Goal: Task Accomplishment & Management: Use online tool/utility

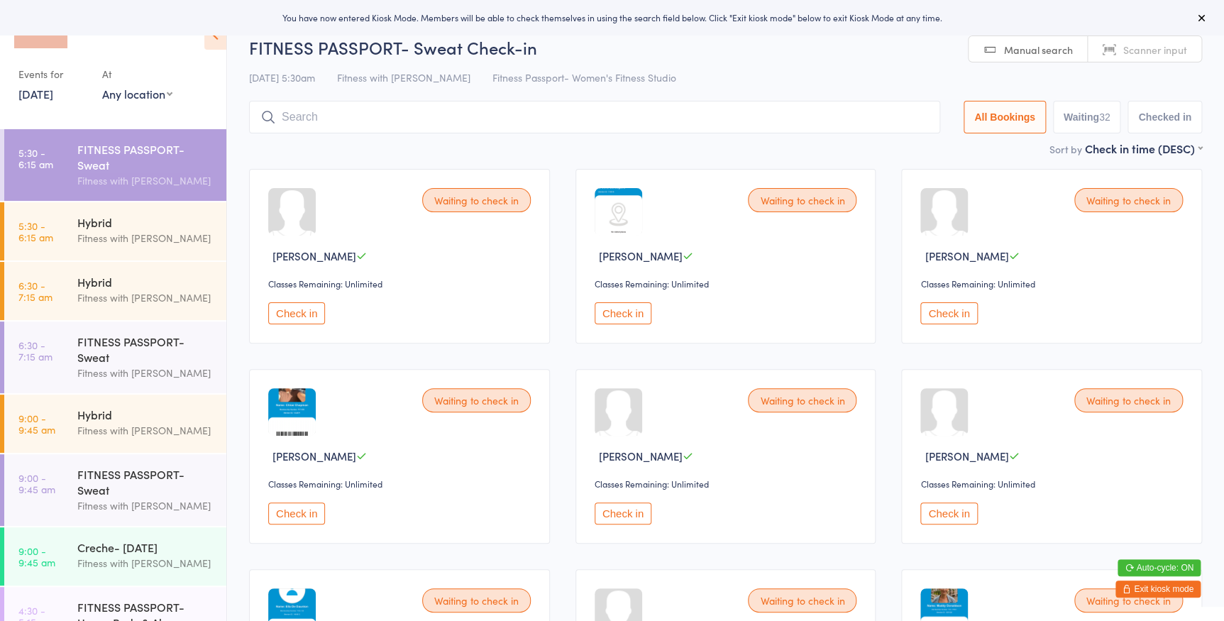
click at [149, 96] on select "Any location Women's Fitness Studio- [STREET_ADDRESS], [GEOGRAPHIC_DATA] Fitnes…" at bounding box center [137, 94] width 70 height 16
select select "0"
click at [102, 86] on select "Any location Women's Fitness Studio- [STREET_ADDRESS], [GEOGRAPHIC_DATA] Fitnes…" at bounding box center [137, 94] width 70 height 16
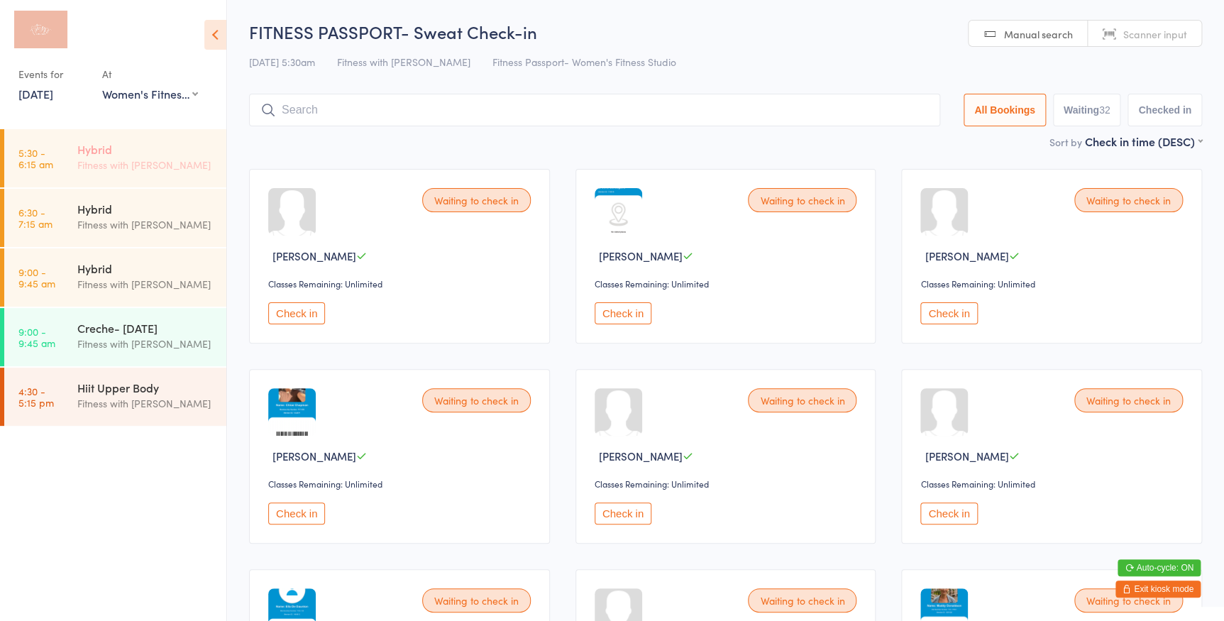
click at [162, 162] on div "Fitness with [PERSON_NAME]" at bounding box center [145, 165] width 137 height 16
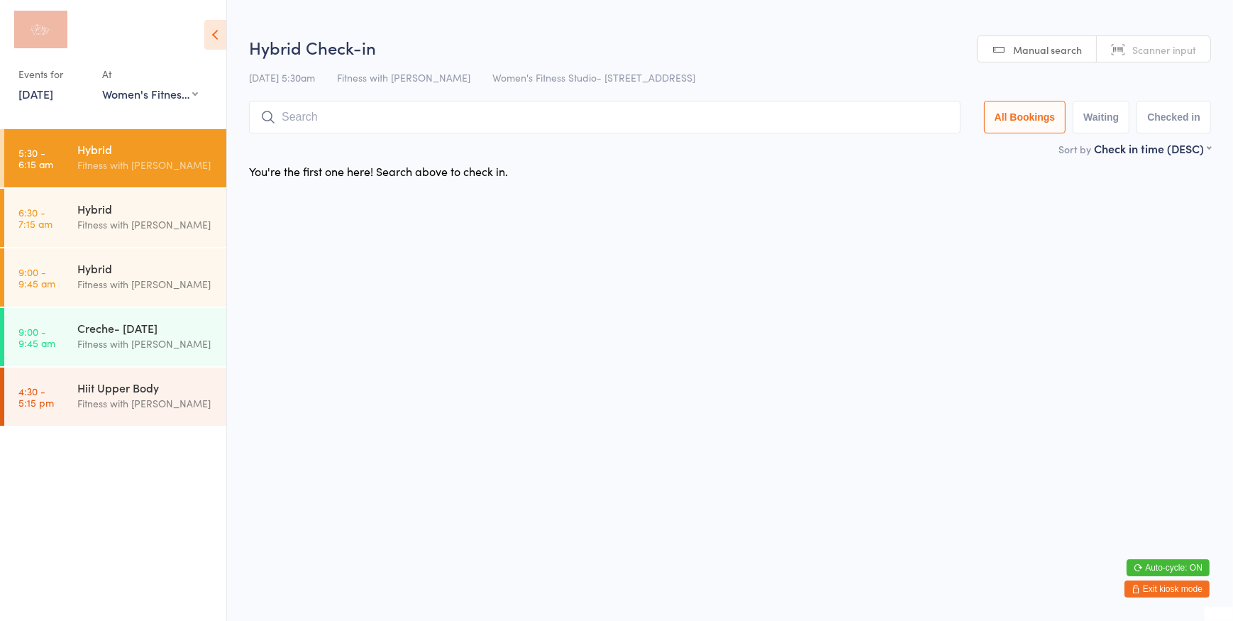
click at [1117, 50] on link "Scanner input" at bounding box center [1153, 49] width 113 height 27
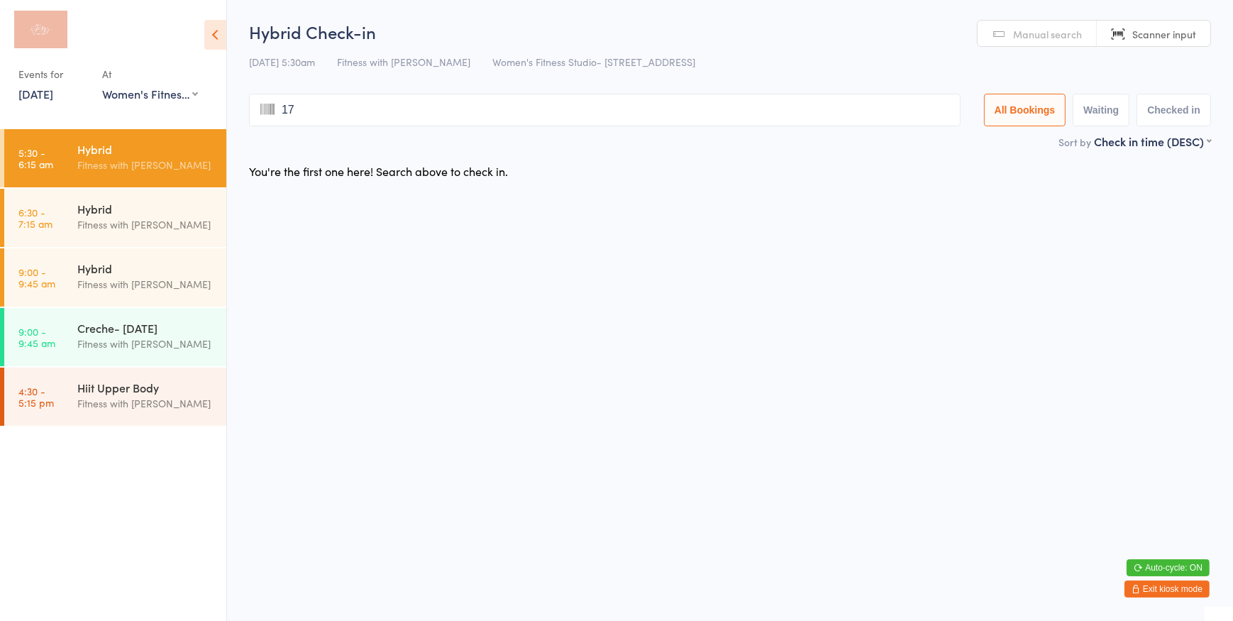
type input "177"
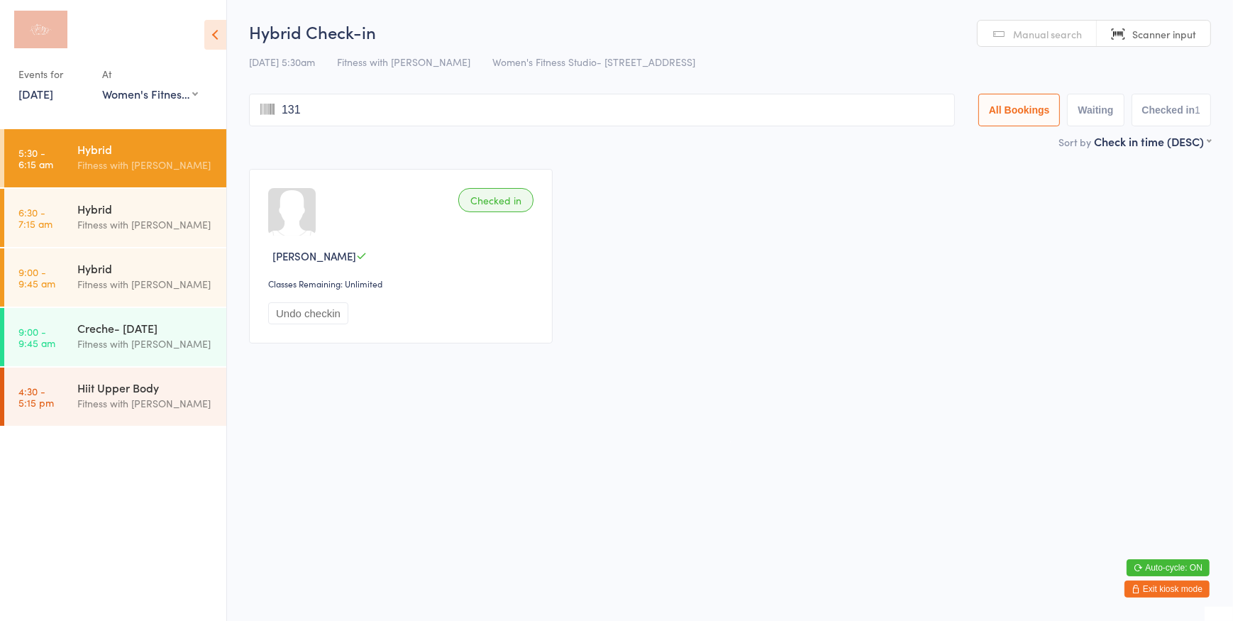
type input "1311"
click at [1011, 35] on link "Manual search" at bounding box center [1036, 34] width 119 height 27
click at [569, 113] on input "search" at bounding box center [602, 110] width 706 height 33
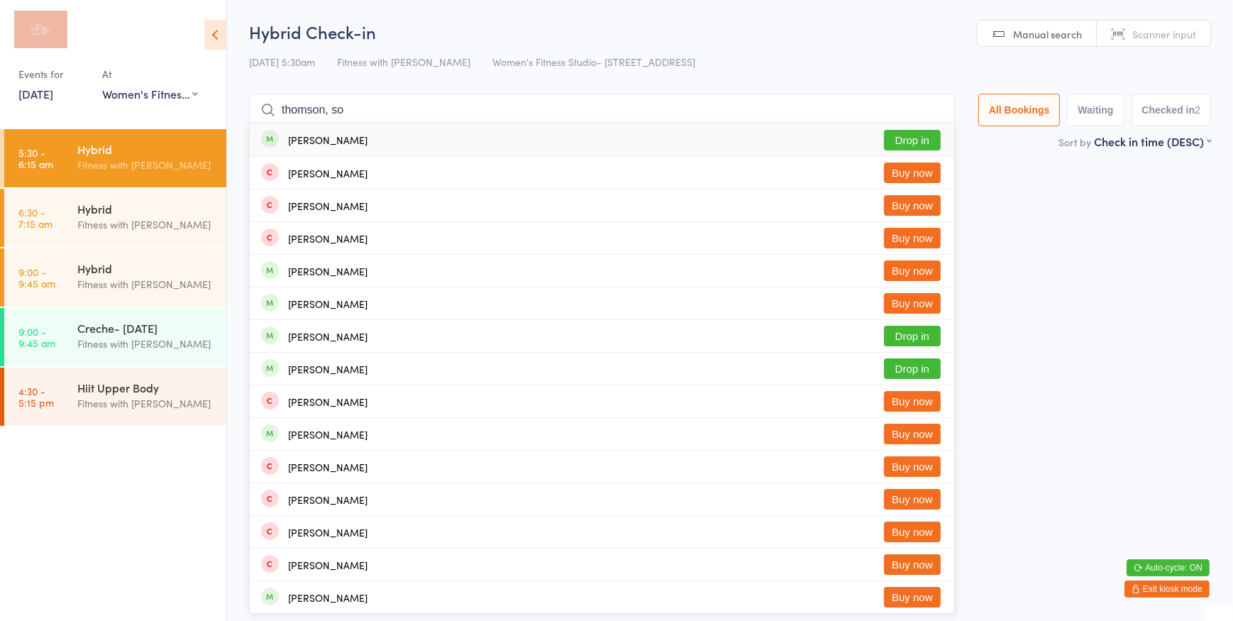
type input "thomson, so"
click at [919, 140] on button "Drop in" at bounding box center [912, 140] width 57 height 21
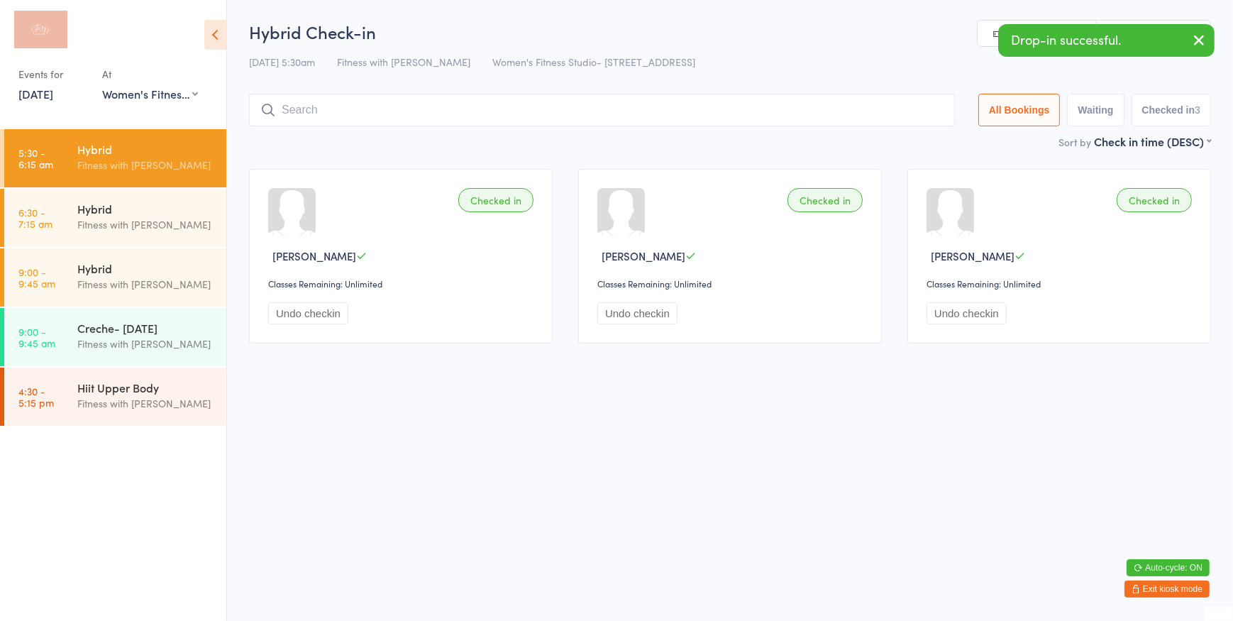
click at [990, 41] on link "Manual search" at bounding box center [1036, 34] width 119 height 27
click at [415, 106] on input "search" at bounding box center [602, 110] width 706 height 33
type input "sk"
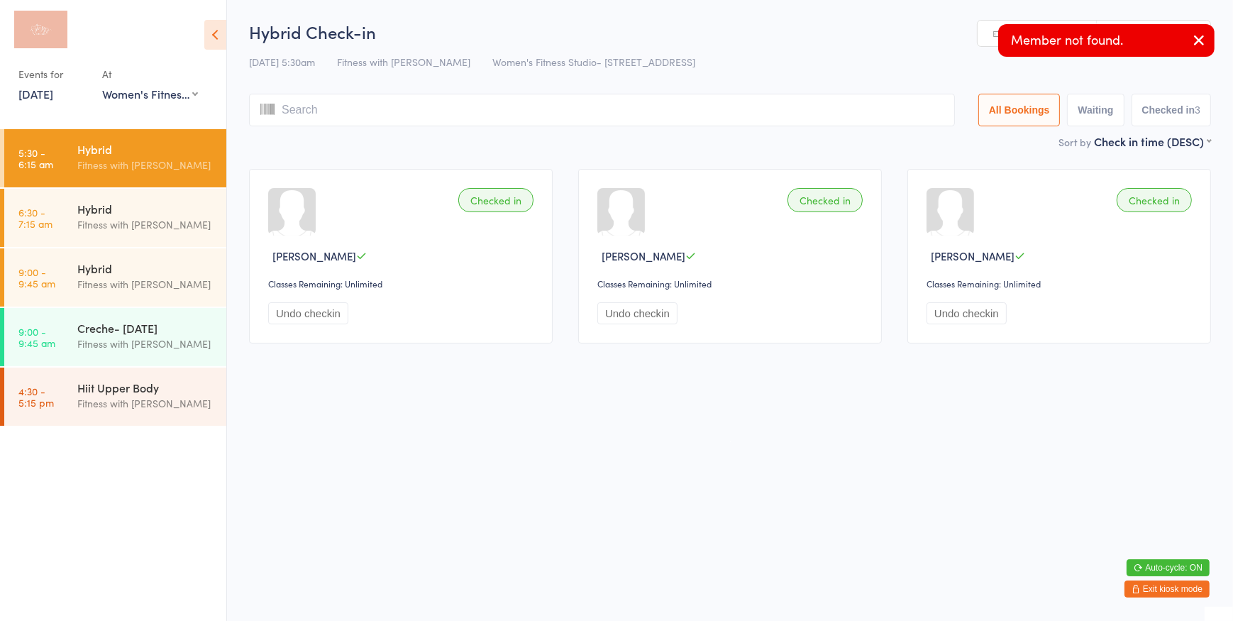
click at [1190, 35] on button "button" at bounding box center [1198, 41] width 31 height 33
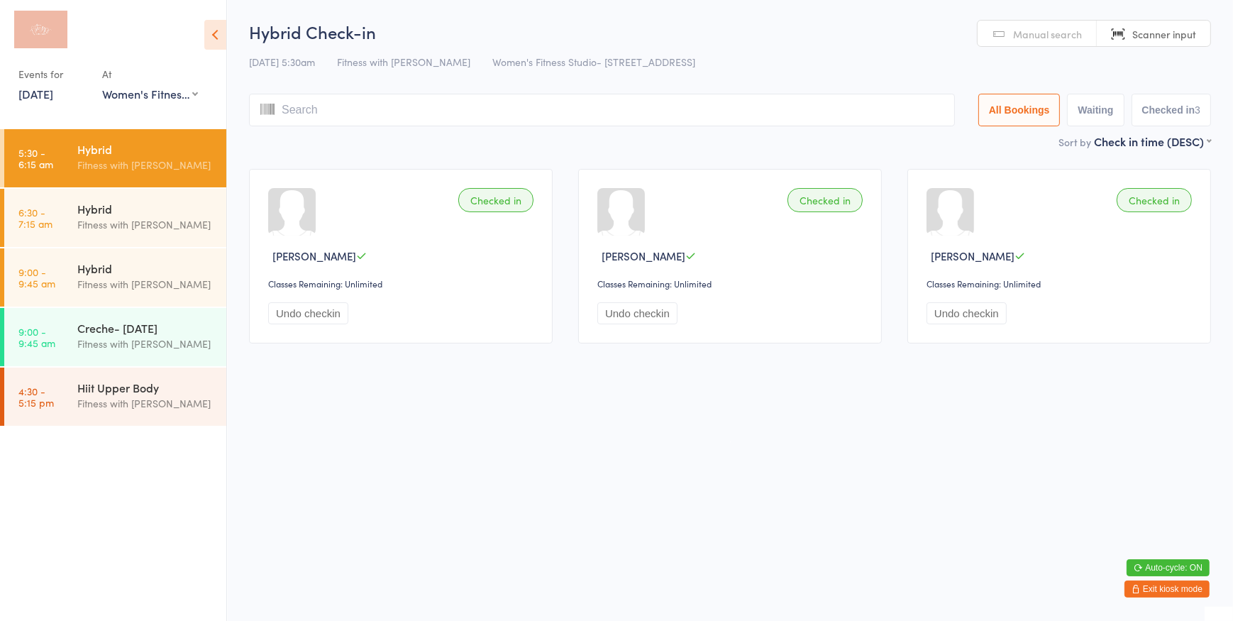
click at [1167, 38] on span "Scanner input" at bounding box center [1164, 34] width 64 height 14
click at [1046, 35] on span "Manual search" at bounding box center [1047, 34] width 69 height 14
click at [1123, 30] on link "Scanner input" at bounding box center [1153, 34] width 113 height 27
click at [556, 113] on input "search" at bounding box center [602, 110] width 706 height 33
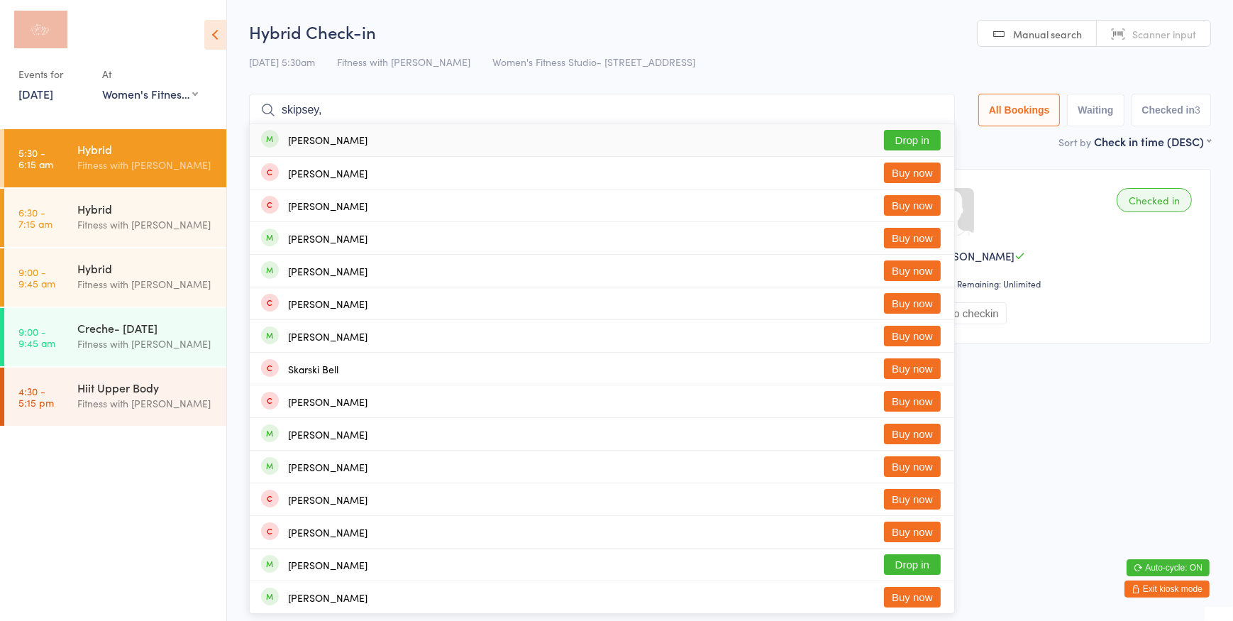
type input "skipsey,"
click at [903, 142] on button "Drop in" at bounding box center [912, 140] width 57 height 21
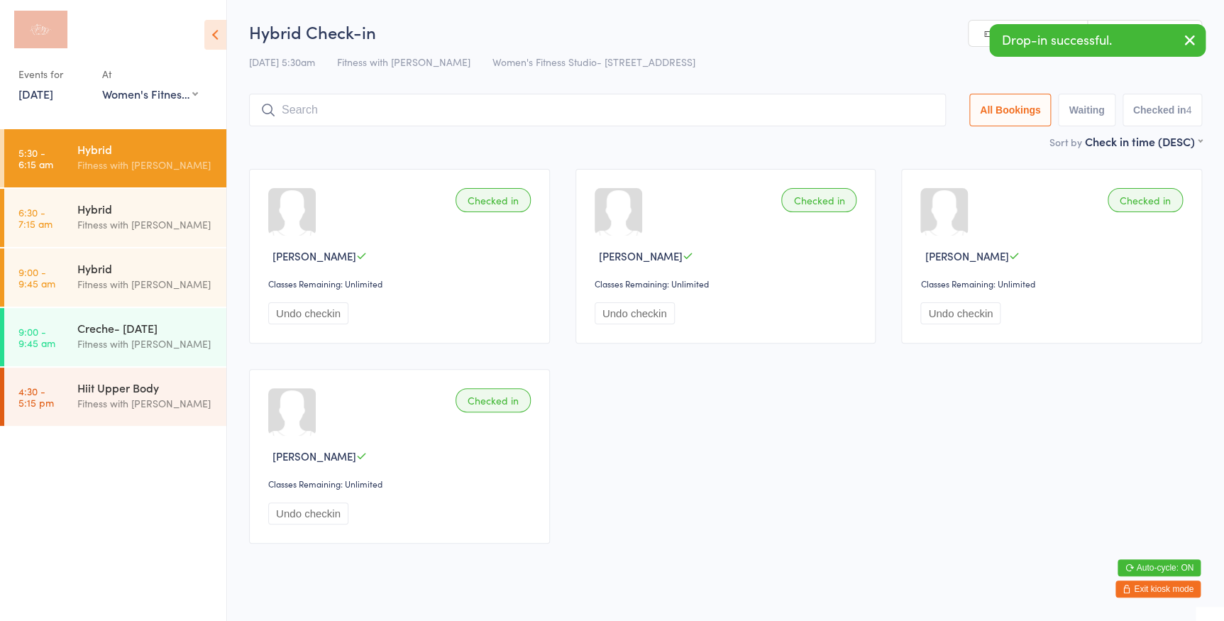
click at [977, 33] on link "Manual search" at bounding box center [1027, 34] width 119 height 27
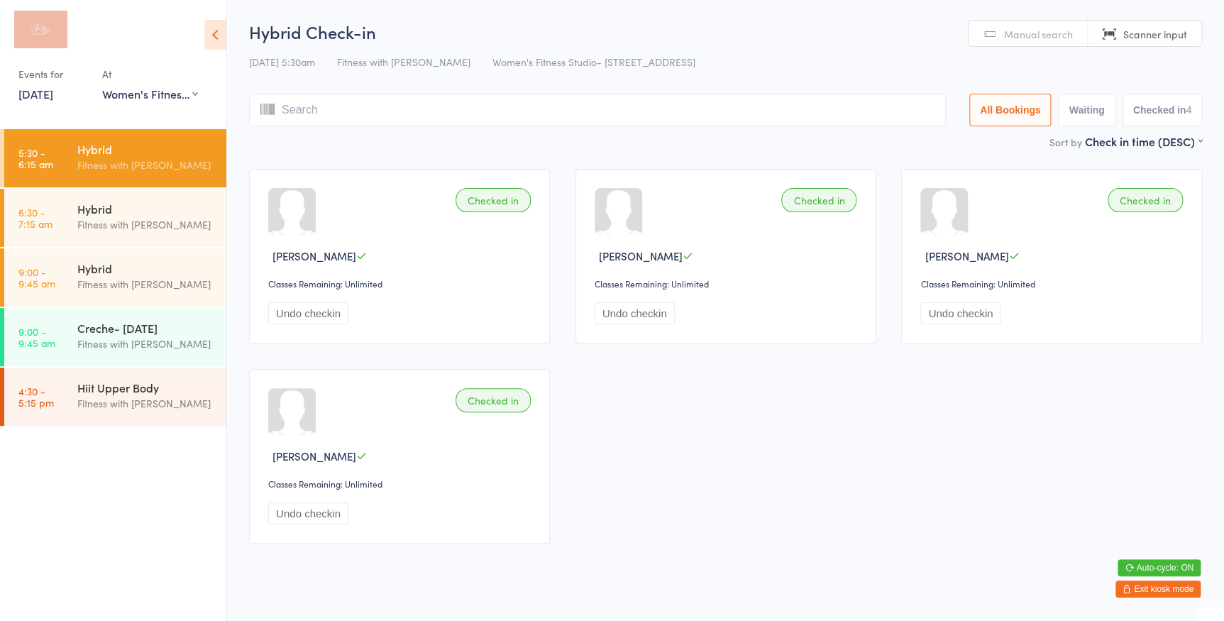
click at [1020, 31] on span "Manual search" at bounding box center [1038, 34] width 69 height 14
click at [641, 116] on input "search" at bounding box center [597, 110] width 697 height 33
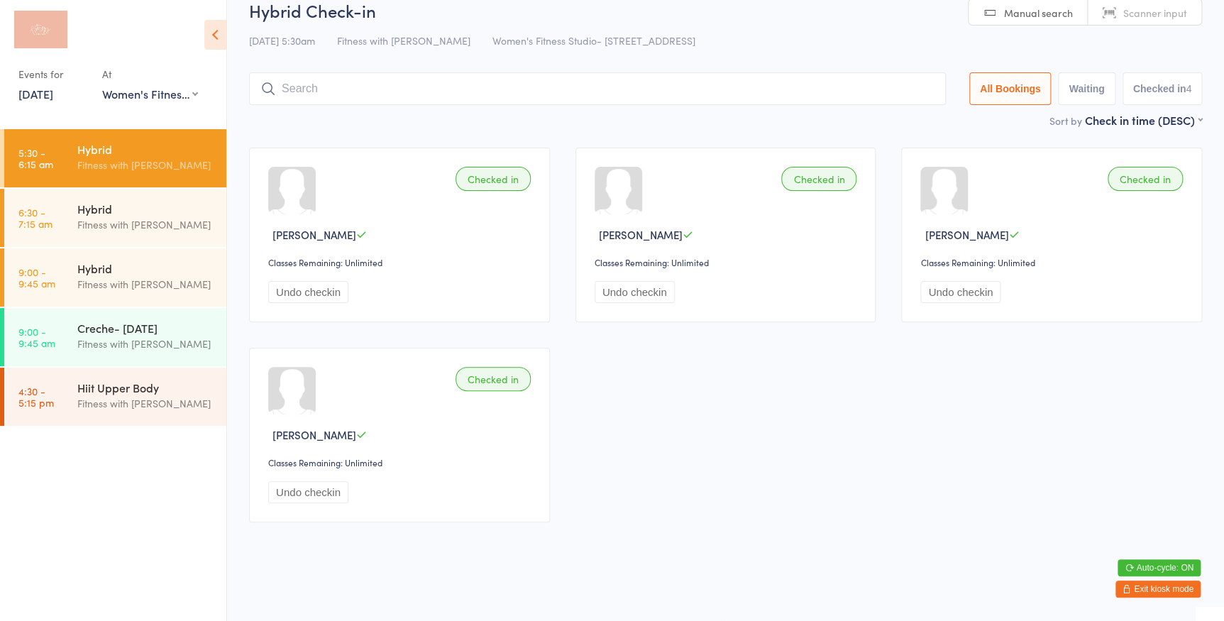
type input "c"
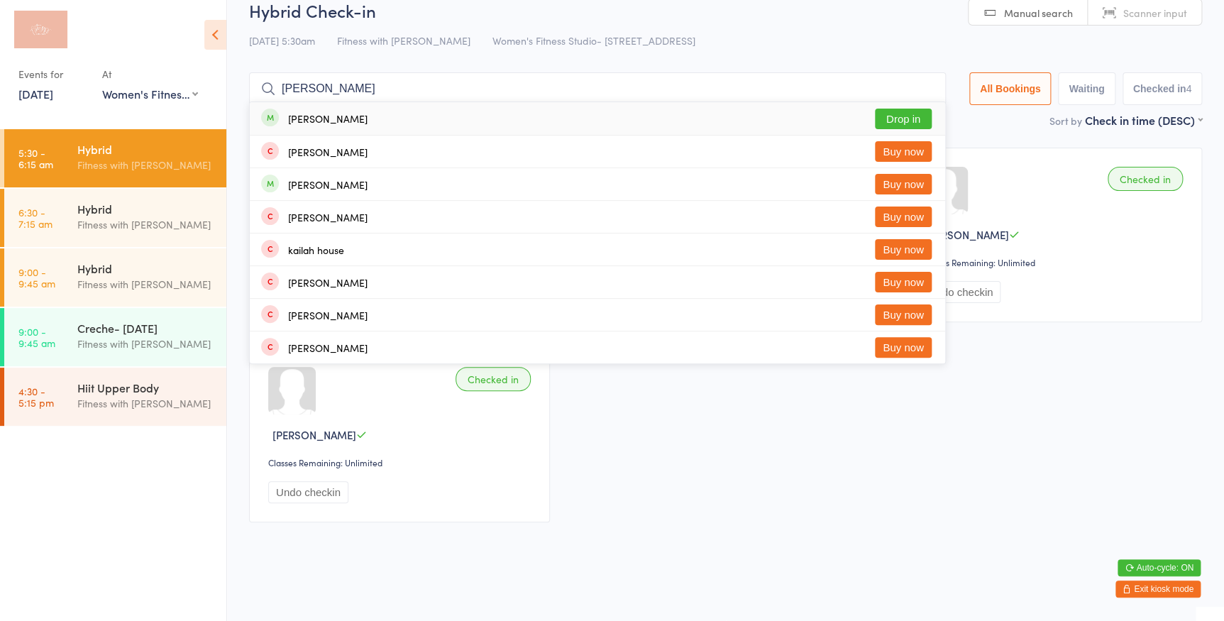
type input "[PERSON_NAME]"
click at [893, 114] on button "Drop in" at bounding box center [903, 119] width 57 height 21
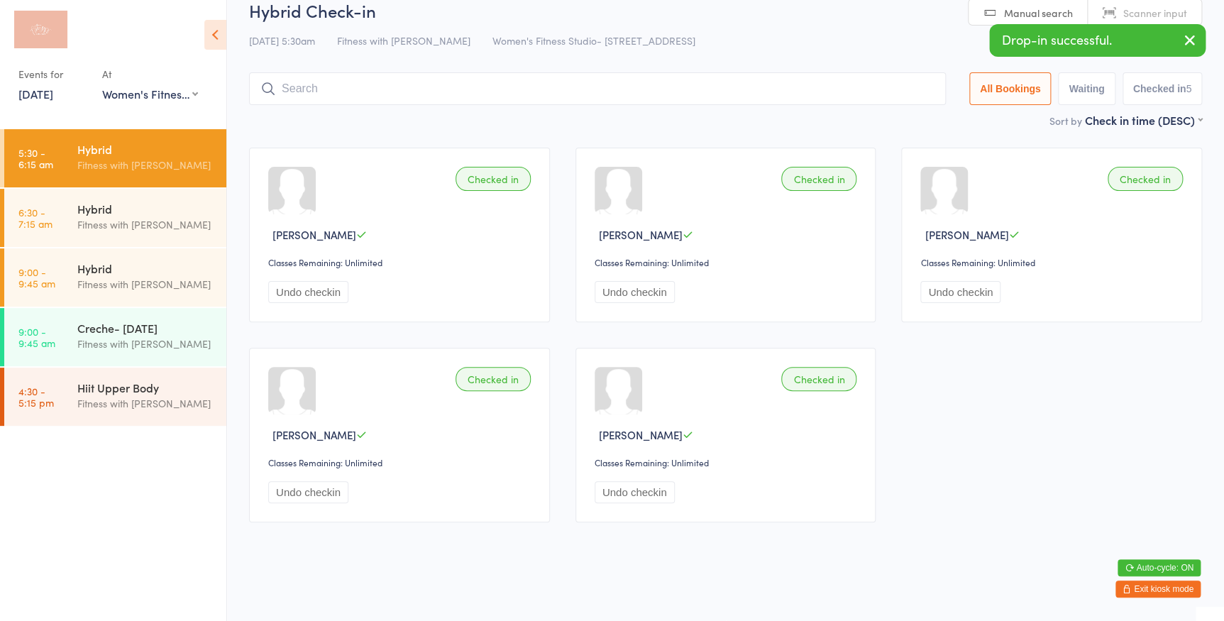
click at [977, 11] on link "Manual search" at bounding box center [1027, 12] width 119 height 27
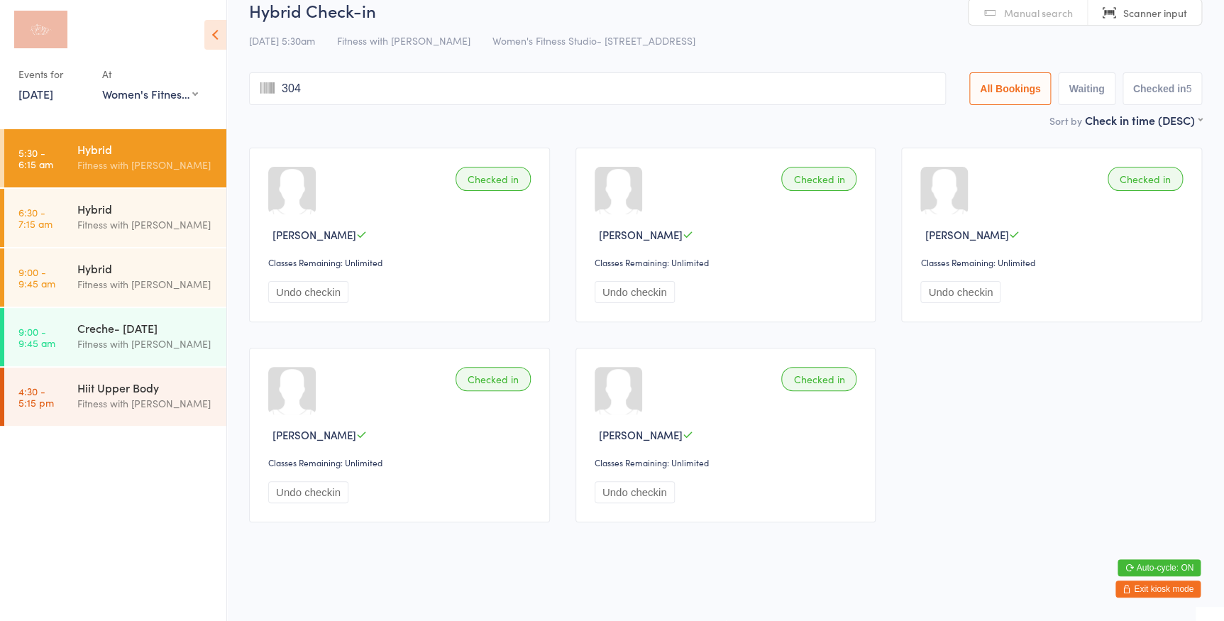
type input "3042"
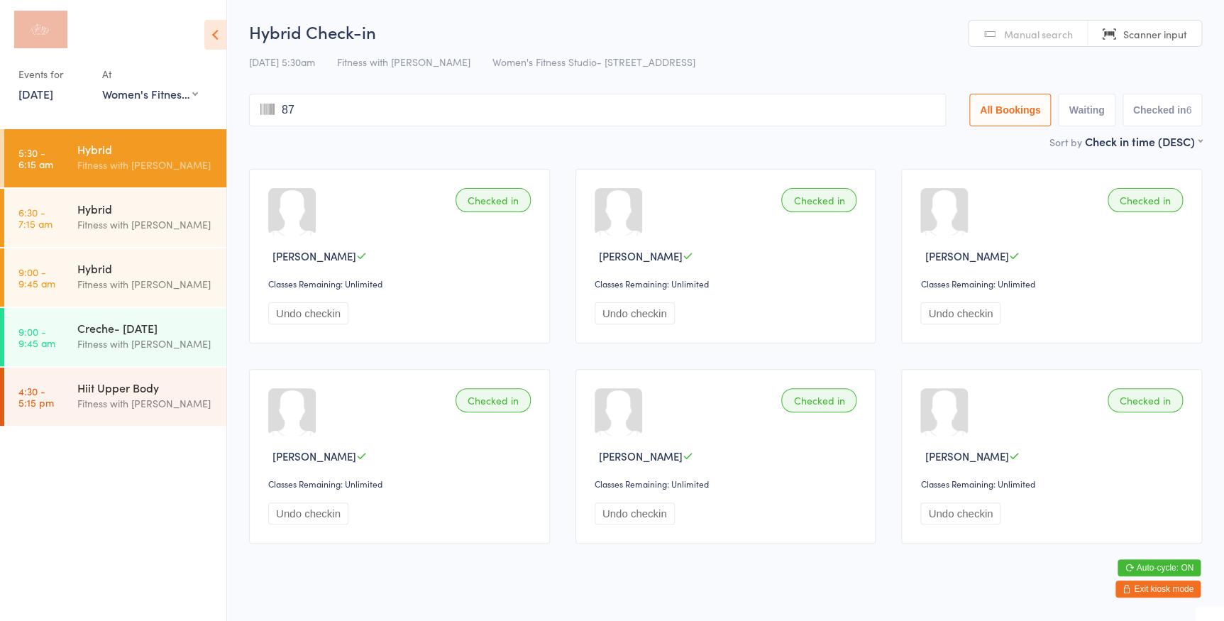
type input "873"
click at [1014, 30] on span "Manual search" at bounding box center [1038, 34] width 69 height 14
type input "888"
click at [892, 139] on button "Drop in" at bounding box center [903, 140] width 57 height 21
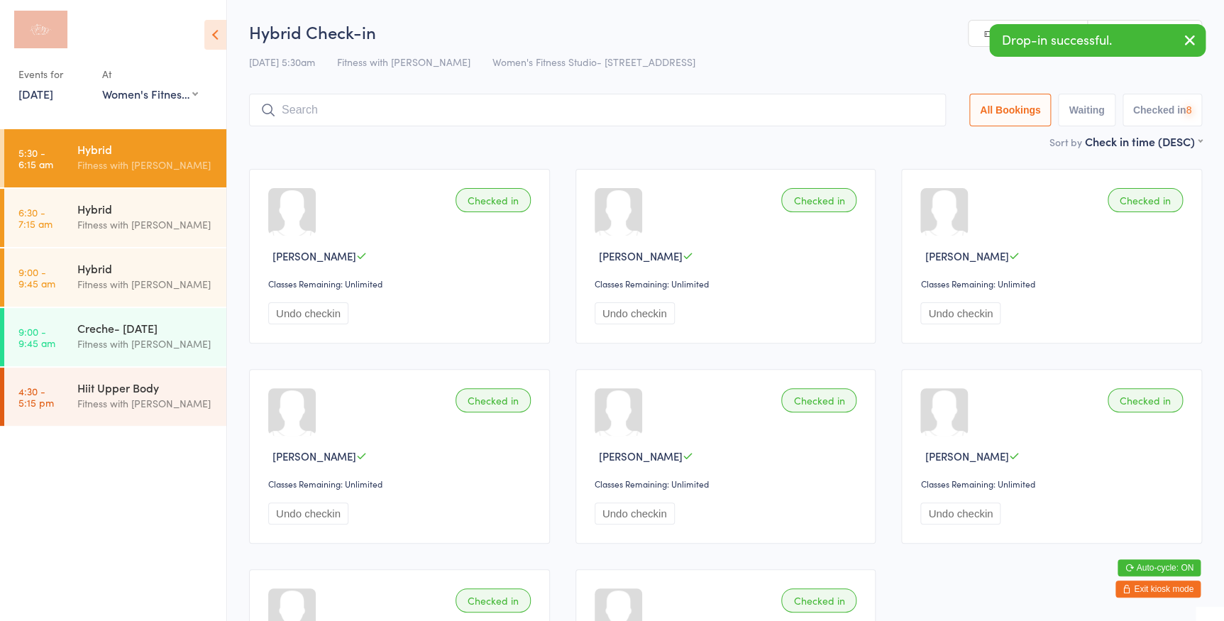
click at [1187, 42] on icon "button" at bounding box center [1189, 40] width 17 height 18
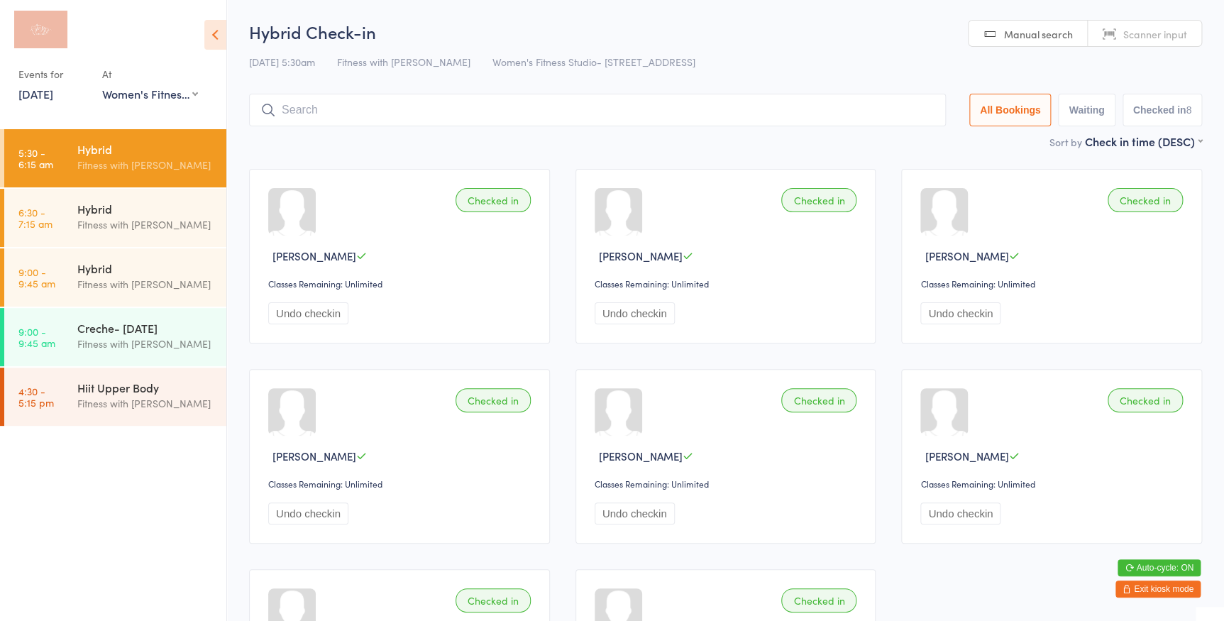
click at [1182, 37] on span "Scanner input" at bounding box center [1155, 34] width 64 height 14
type input "1203"
type input "6459"
type input "1489"
type input "1191"
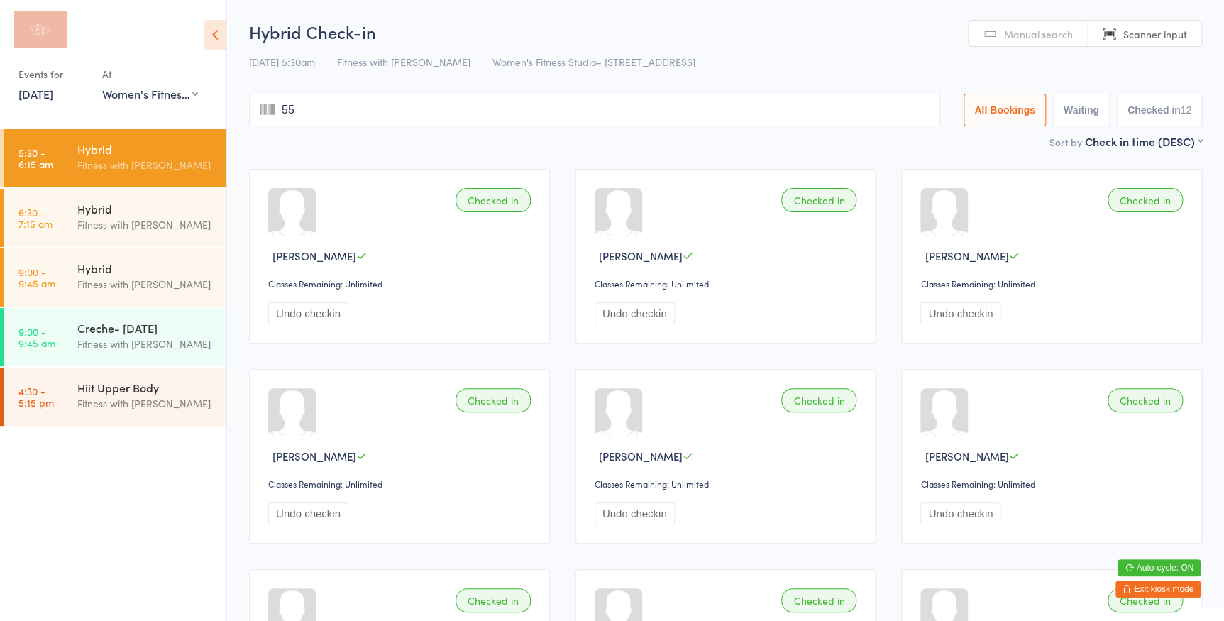
type input "551"
type input "34"
click at [862, 113] on input "search" at bounding box center [594, 110] width 691 height 33
click at [1119, 41] on link "Scanner input" at bounding box center [1143, 34] width 113 height 27
click at [370, 109] on input "search" at bounding box center [594, 110] width 691 height 33
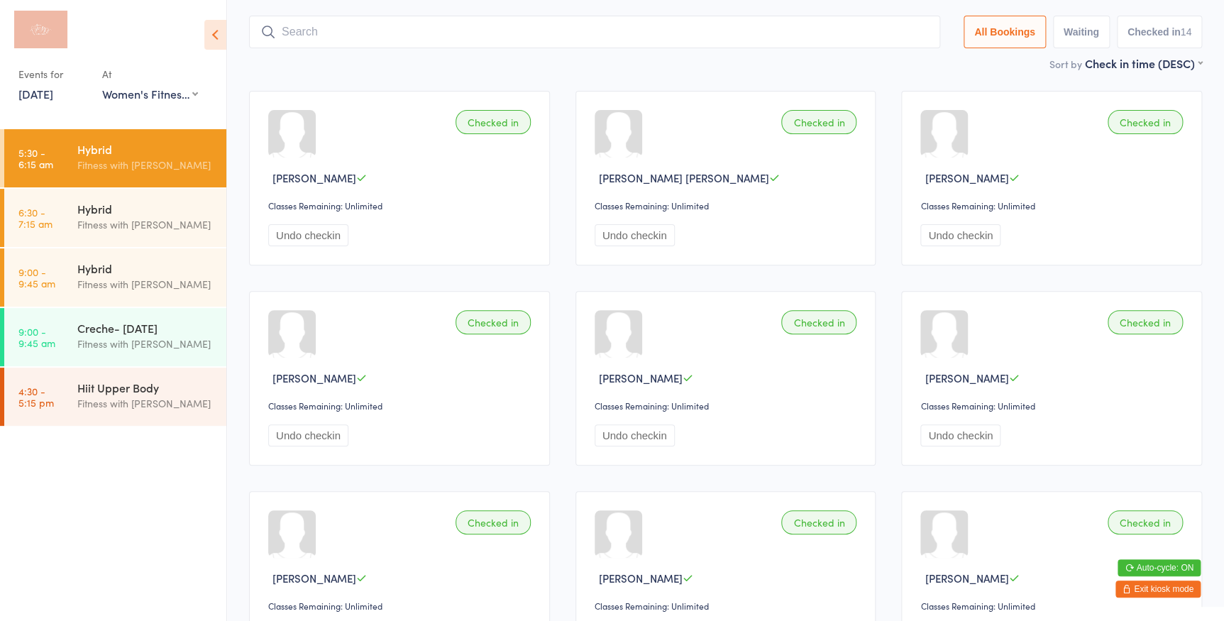
scroll to position [94, 0]
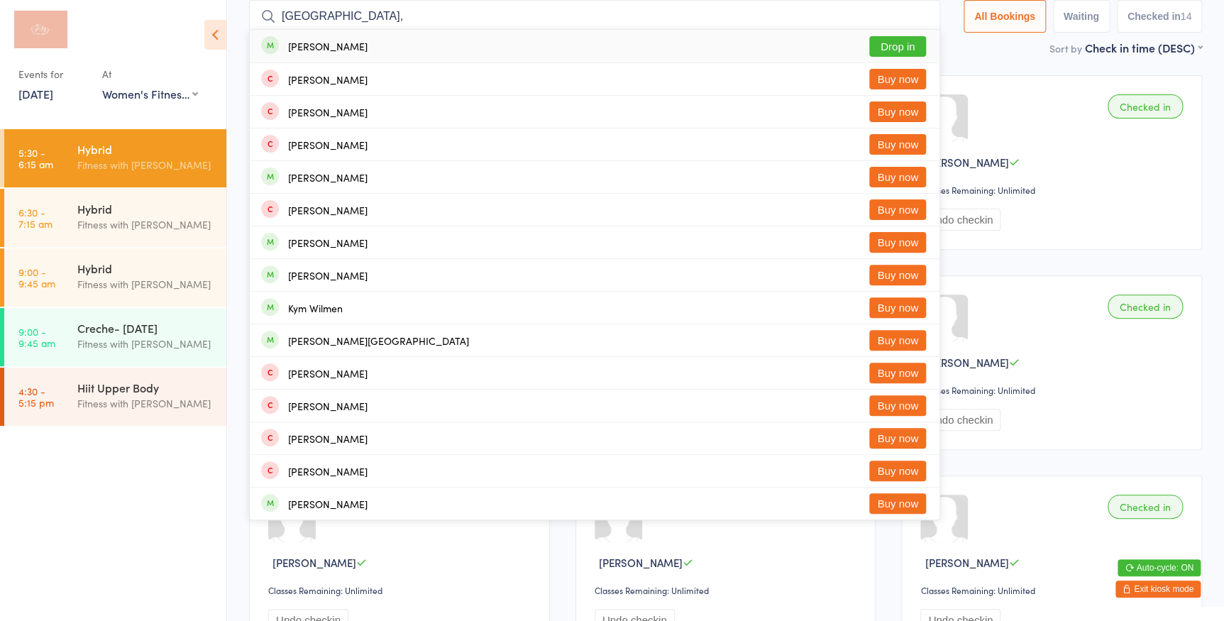
type input "[GEOGRAPHIC_DATA],"
click at [889, 45] on button "Drop in" at bounding box center [897, 46] width 57 height 21
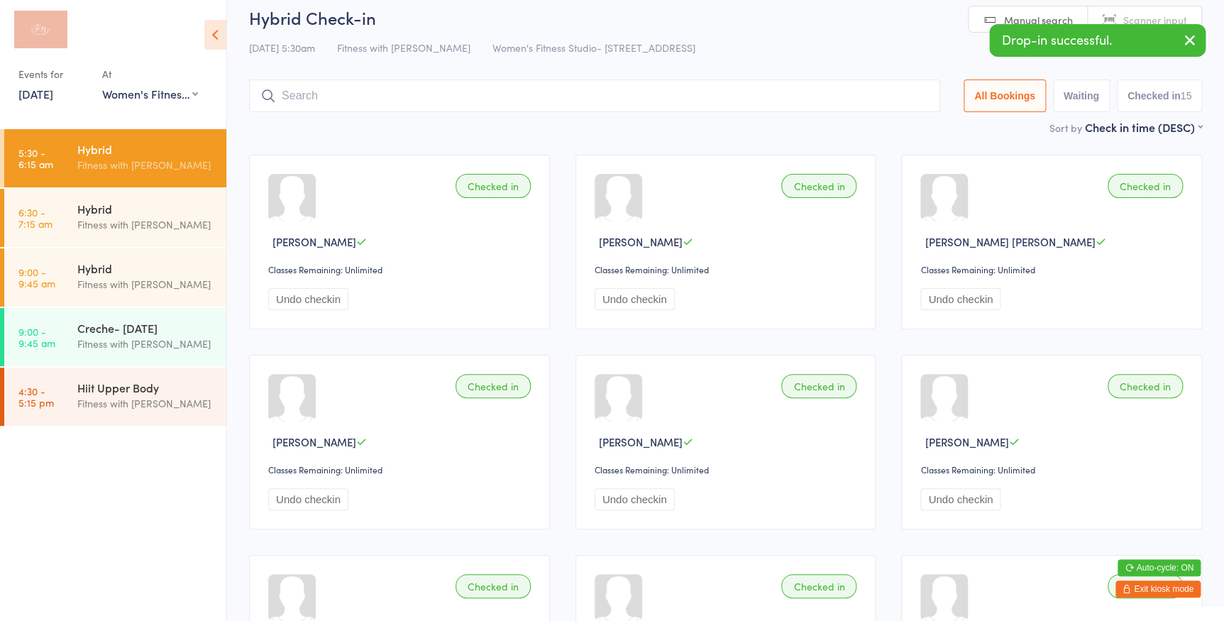
scroll to position [0, 0]
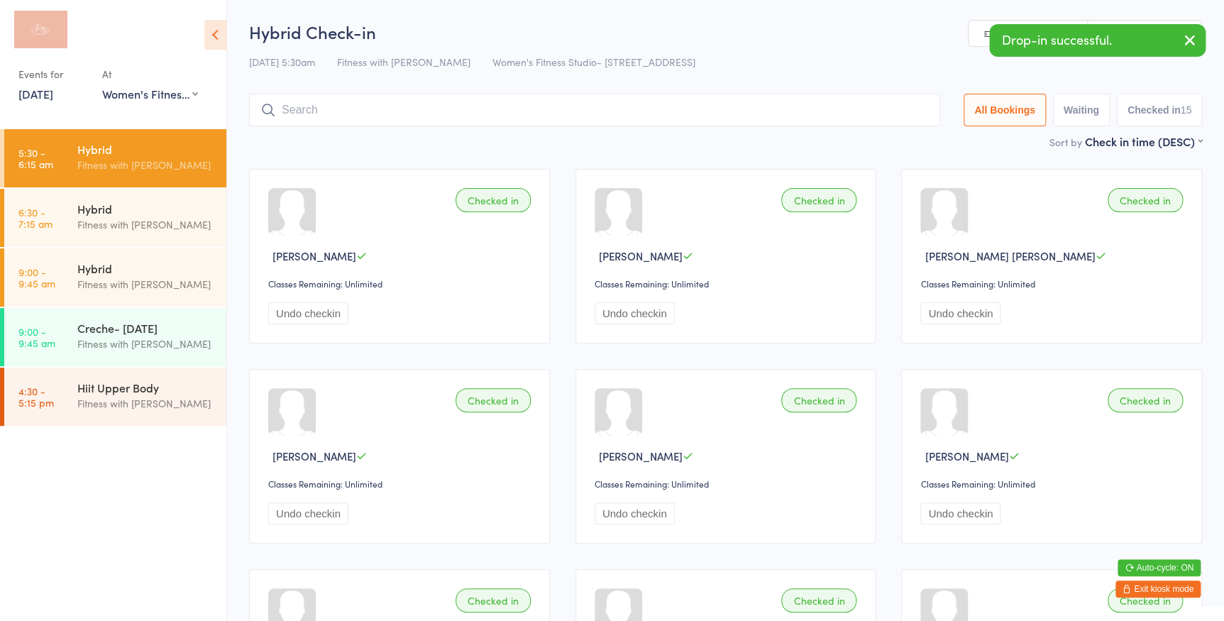
click at [1190, 40] on icon "button" at bounding box center [1189, 40] width 17 height 18
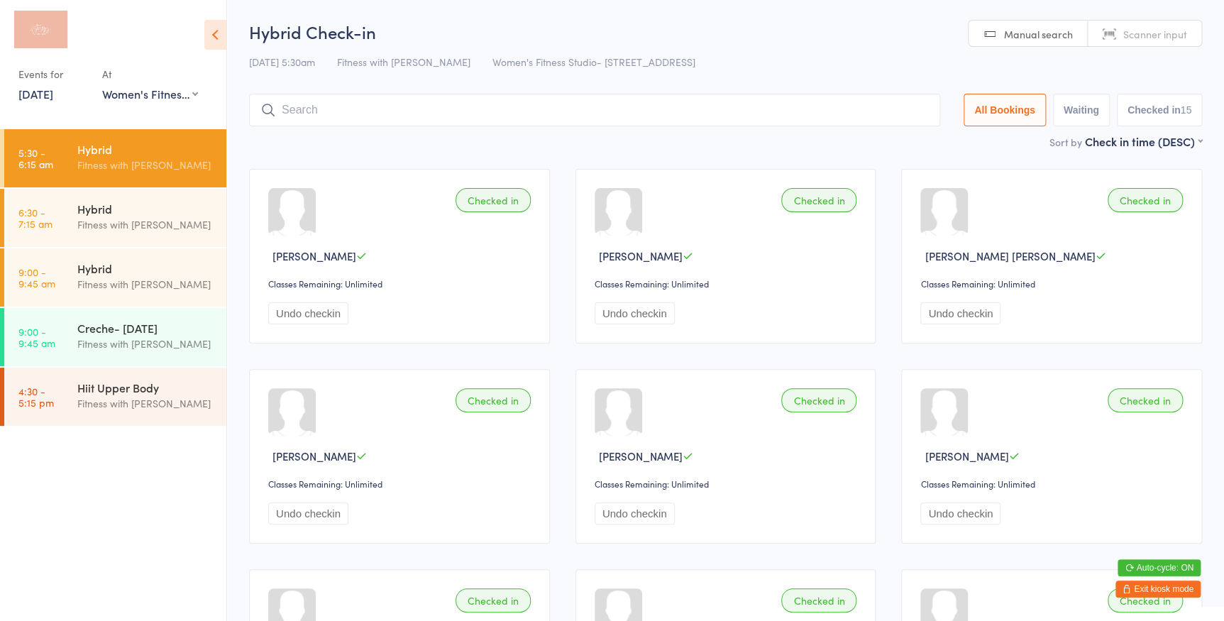
click at [977, 35] on link "Manual search" at bounding box center [1027, 34] width 119 height 27
type input "568"
type input "2505"
type input "1080"
type input "1374"
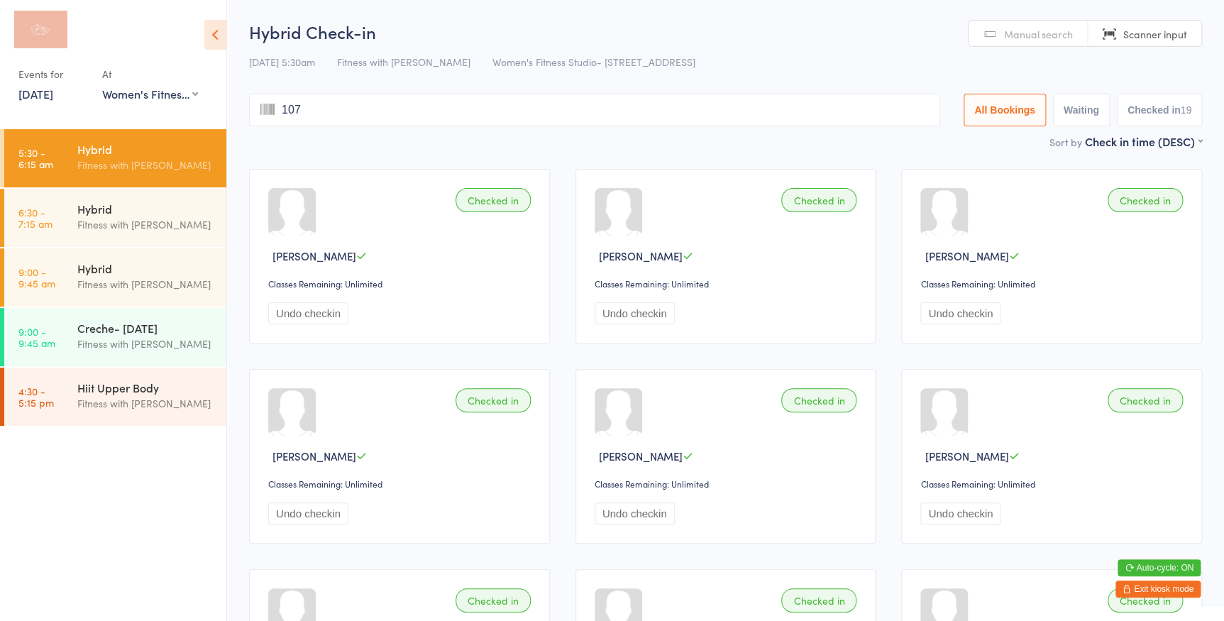
type input "1074"
type input "283"
